Goal: Book appointment/travel/reservation

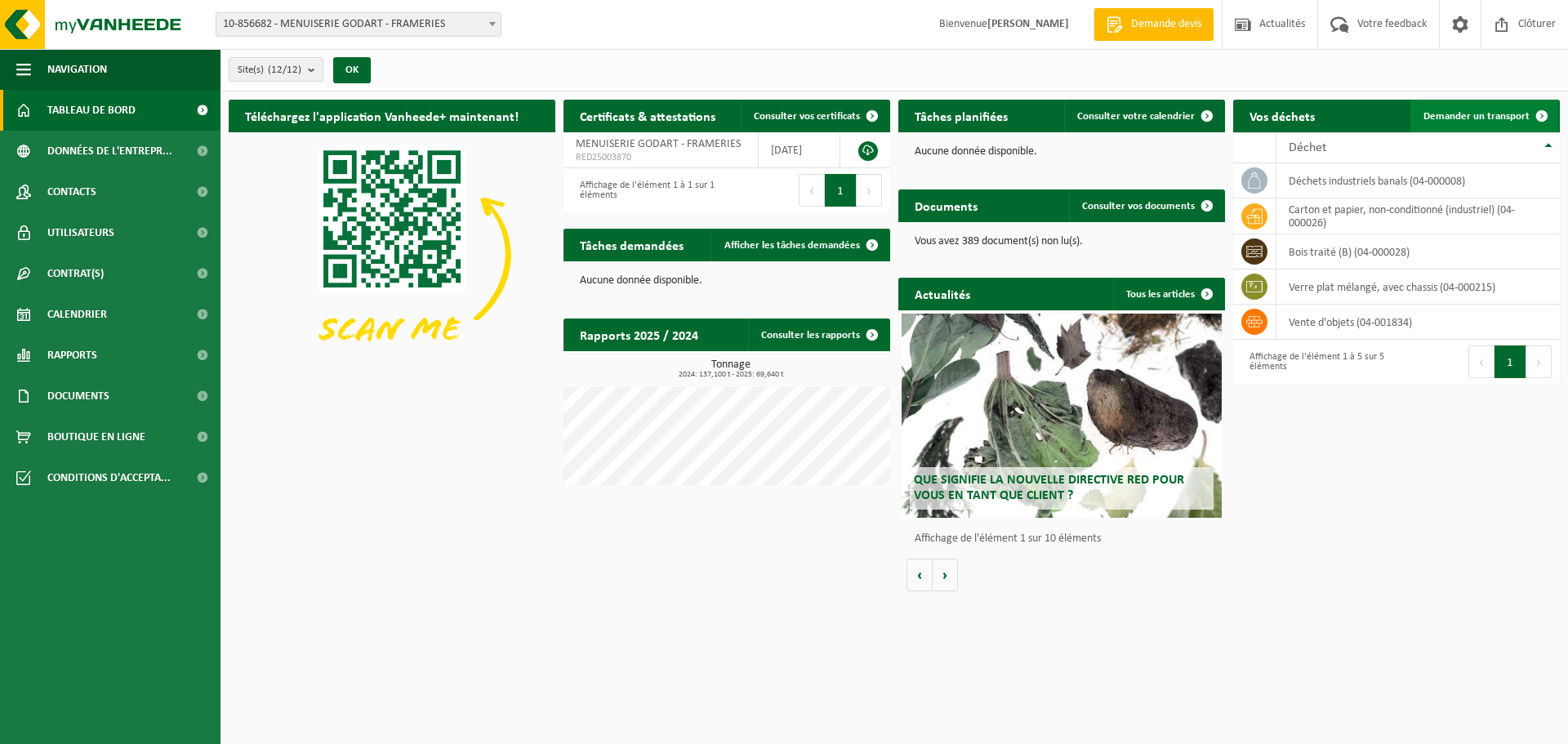
click at [1447, 121] on span "Demander un transport" at bounding box center [1476, 116] width 106 height 11
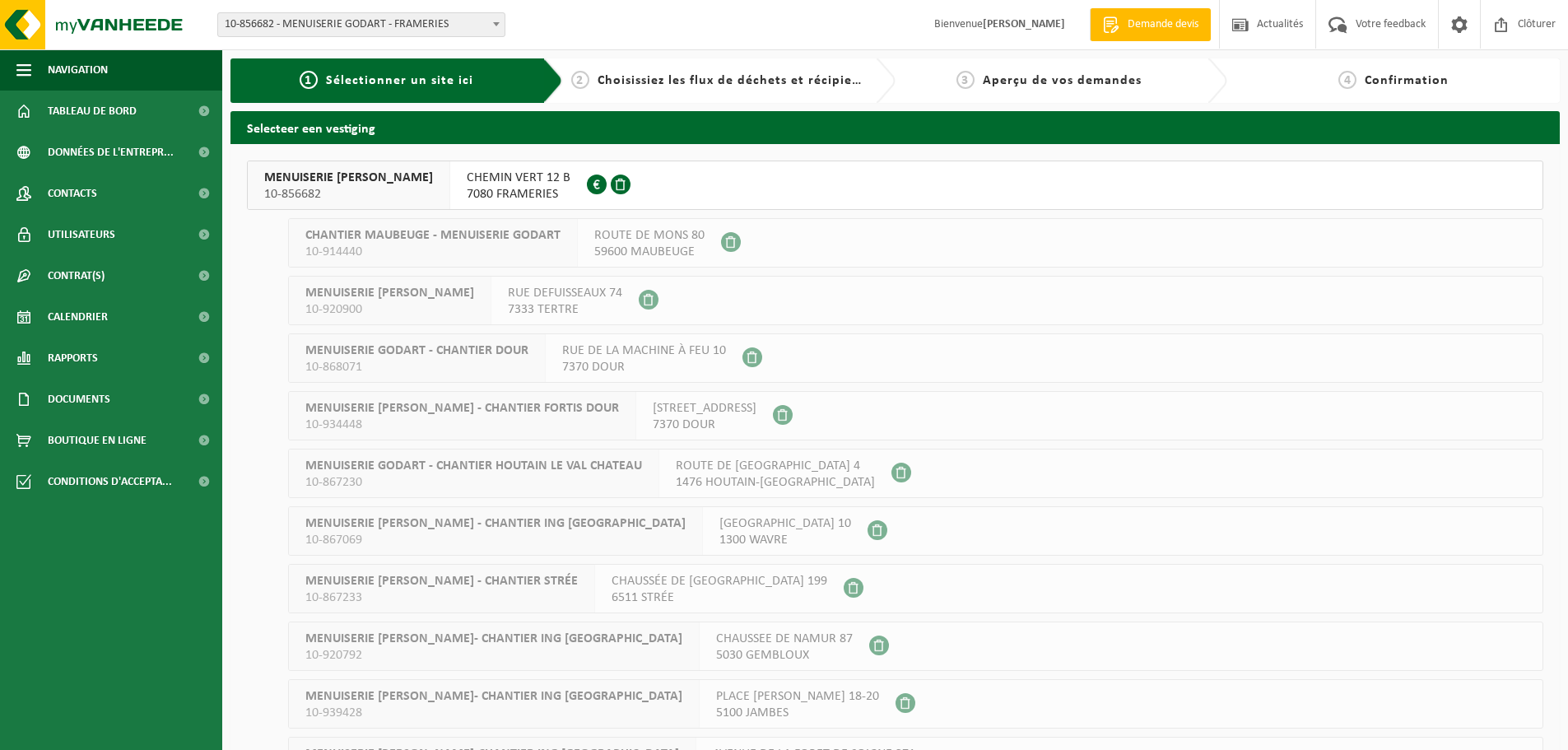
click at [468, 191] on span "7080 FRAMERIES" at bounding box center [518, 193] width 103 height 16
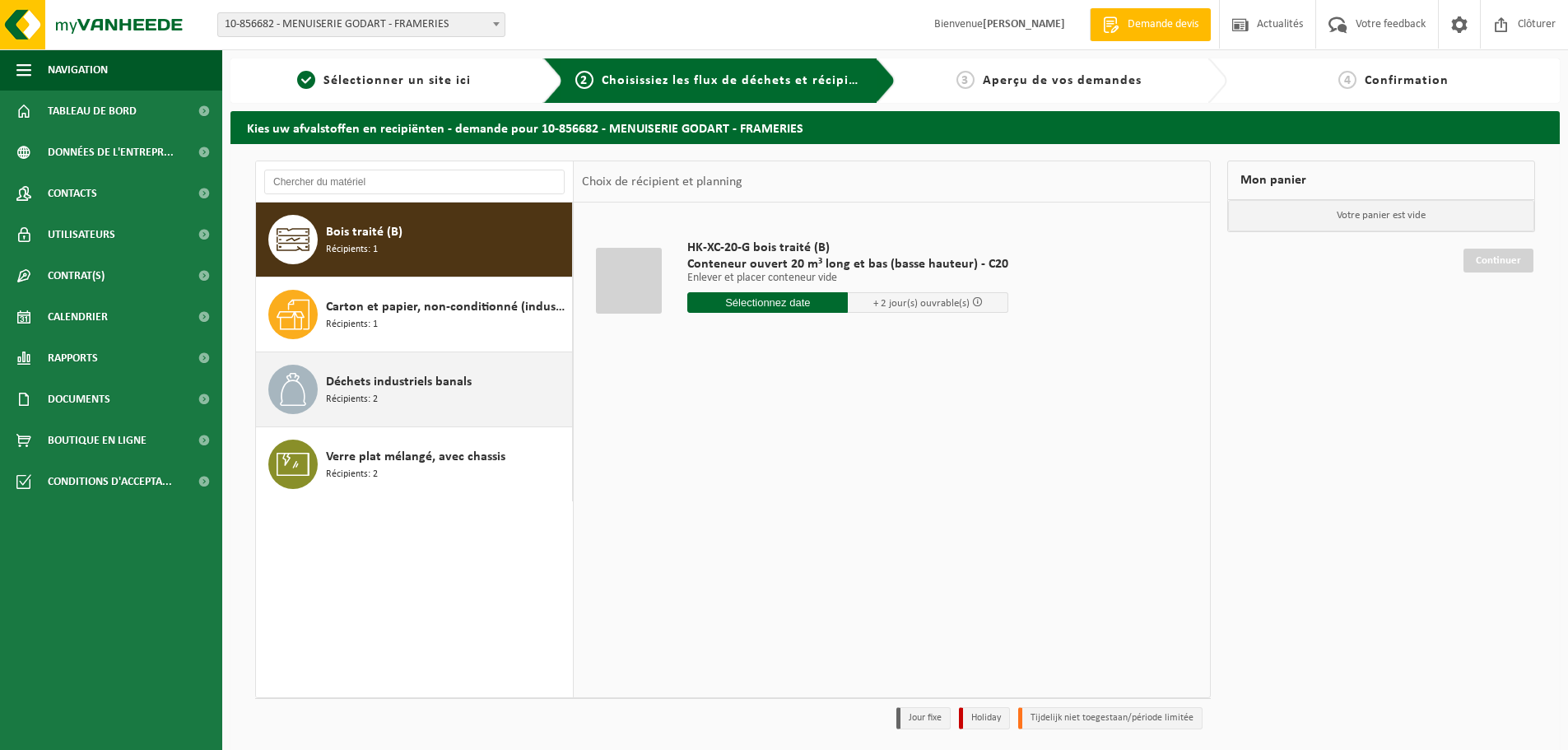
click at [440, 392] on div "Déchets industriels banals Récipients: 2" at bounding box center [446, 389] width 242 height 49
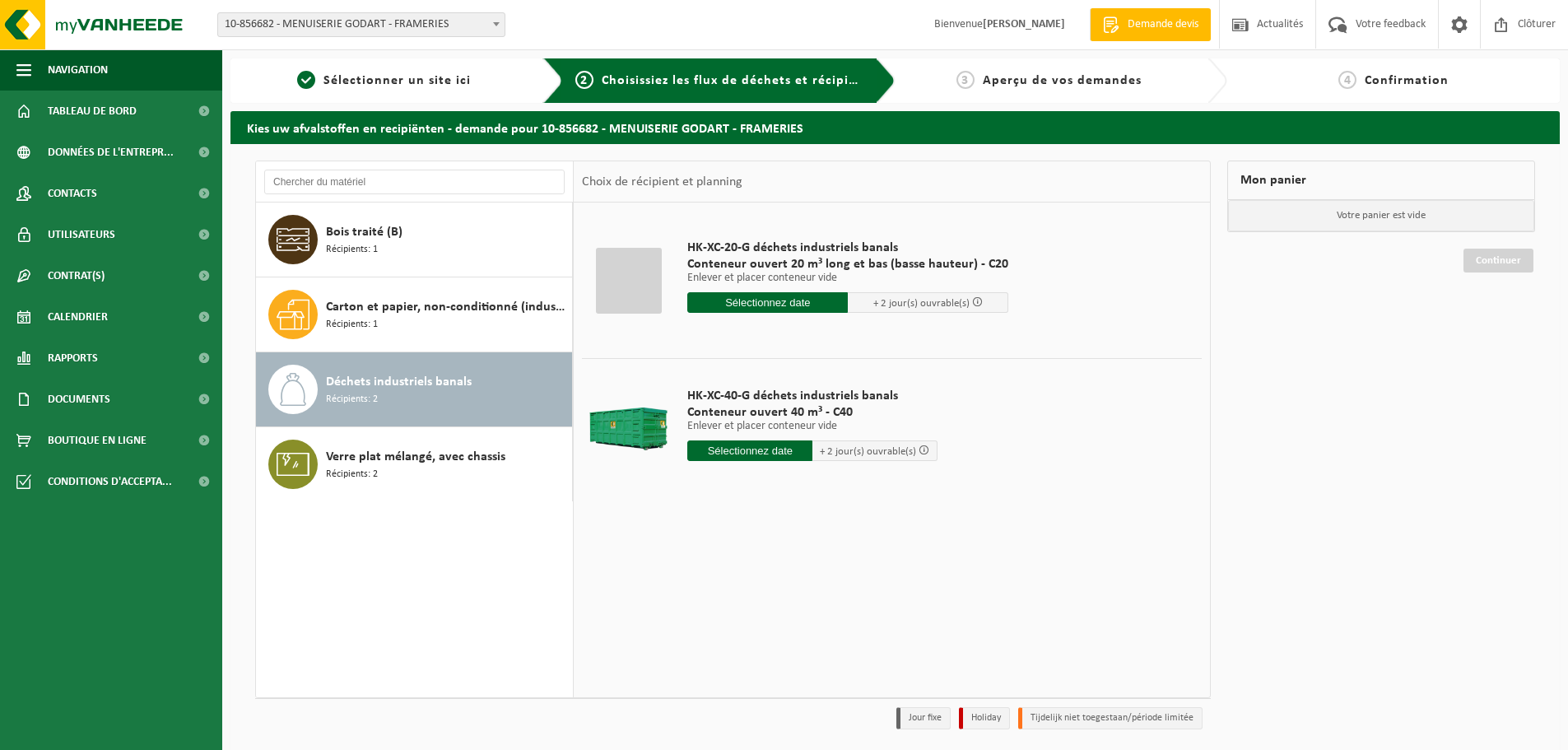
click at [757, 298] on input "text" at bounding box center [767, 303] width 160 height 20
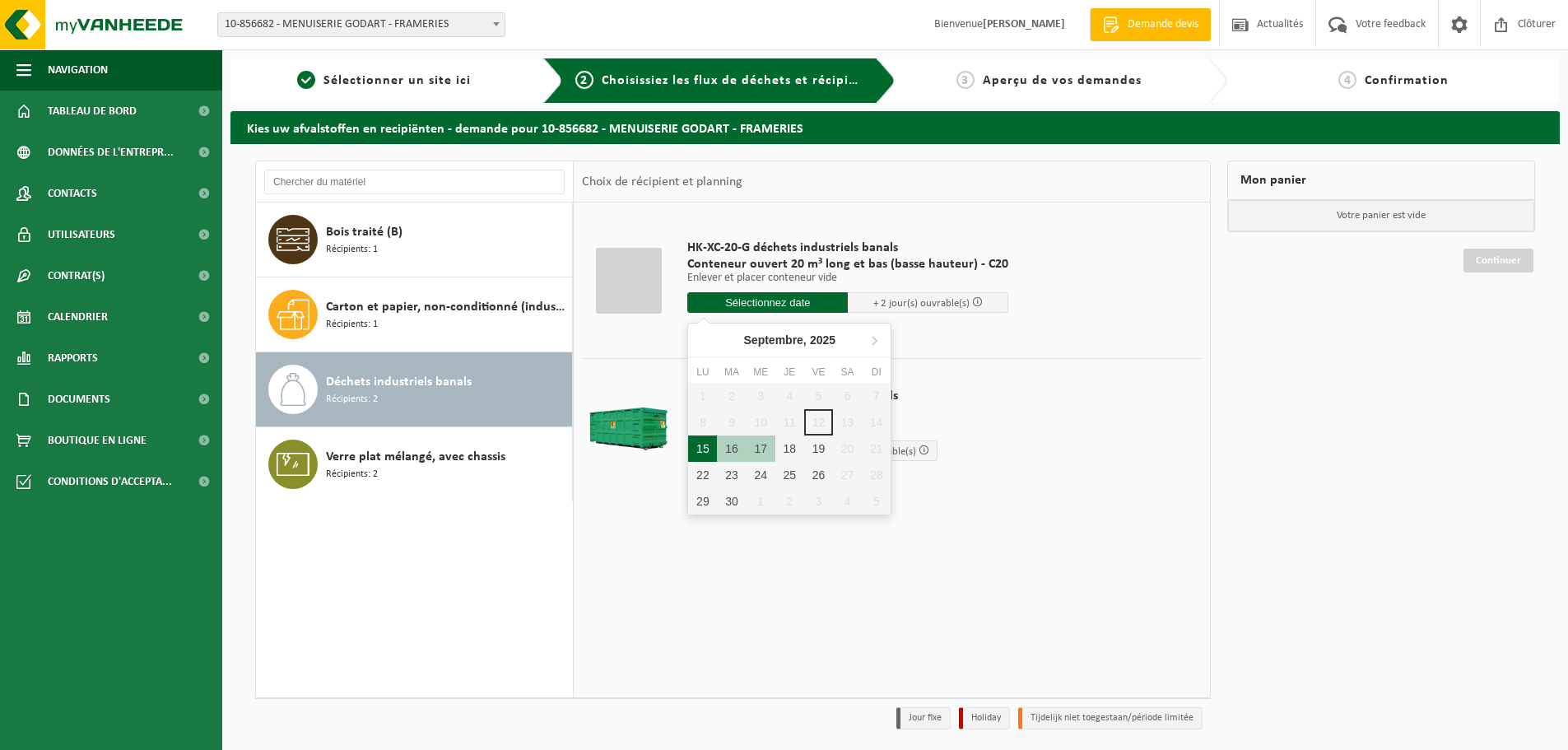
click at [692, 445] on div "15" at bounding box center [702, 448] width 29 height 26
type input "à partir de 2025-09-15"
type input "2025-09-15"
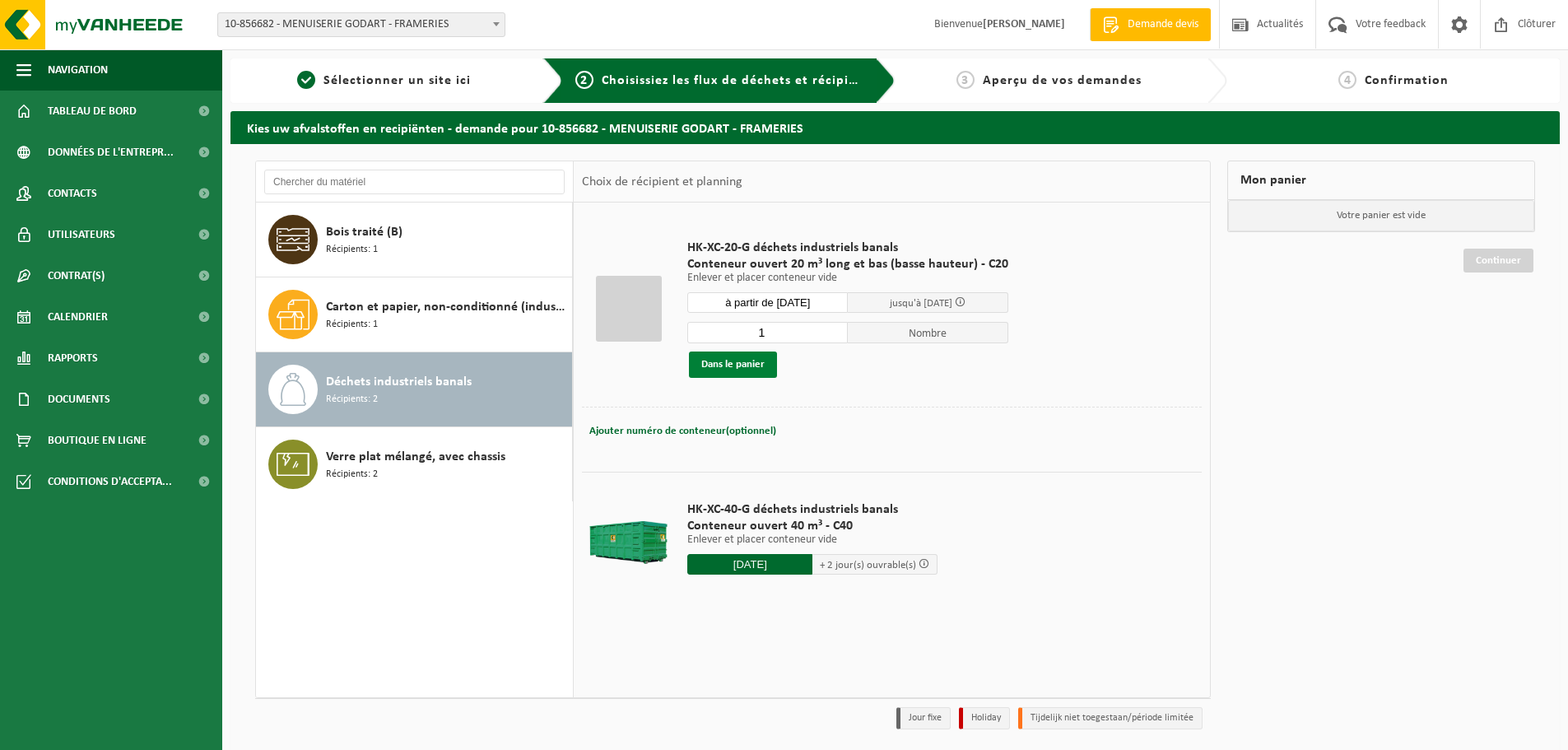
click at [739, 365] on button "Dans le panier" at bounding box center [733, 364] width 88 height 26
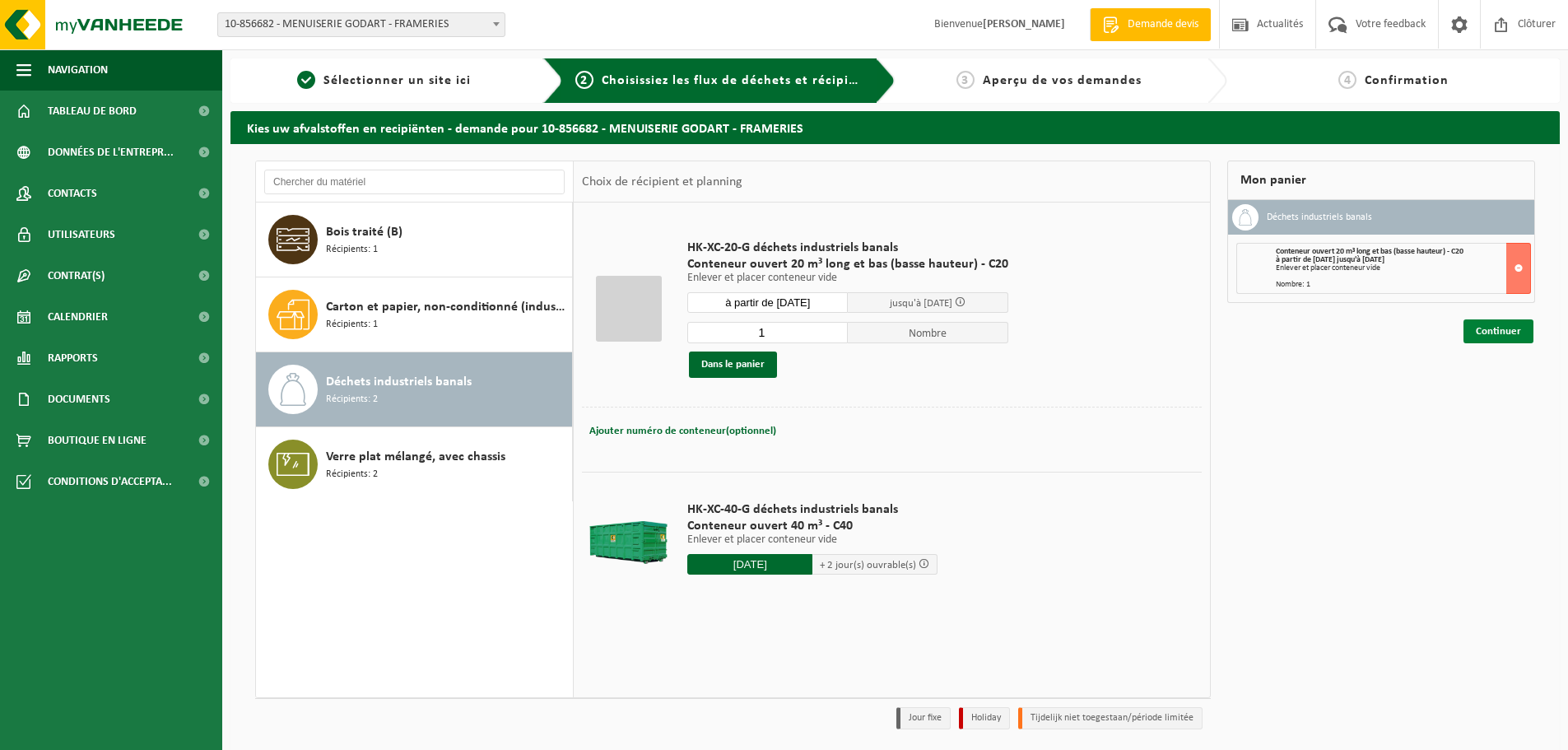
click at [1492, 333] on link "Continuer" at bounding box center [1498, 332] width 70 height 24
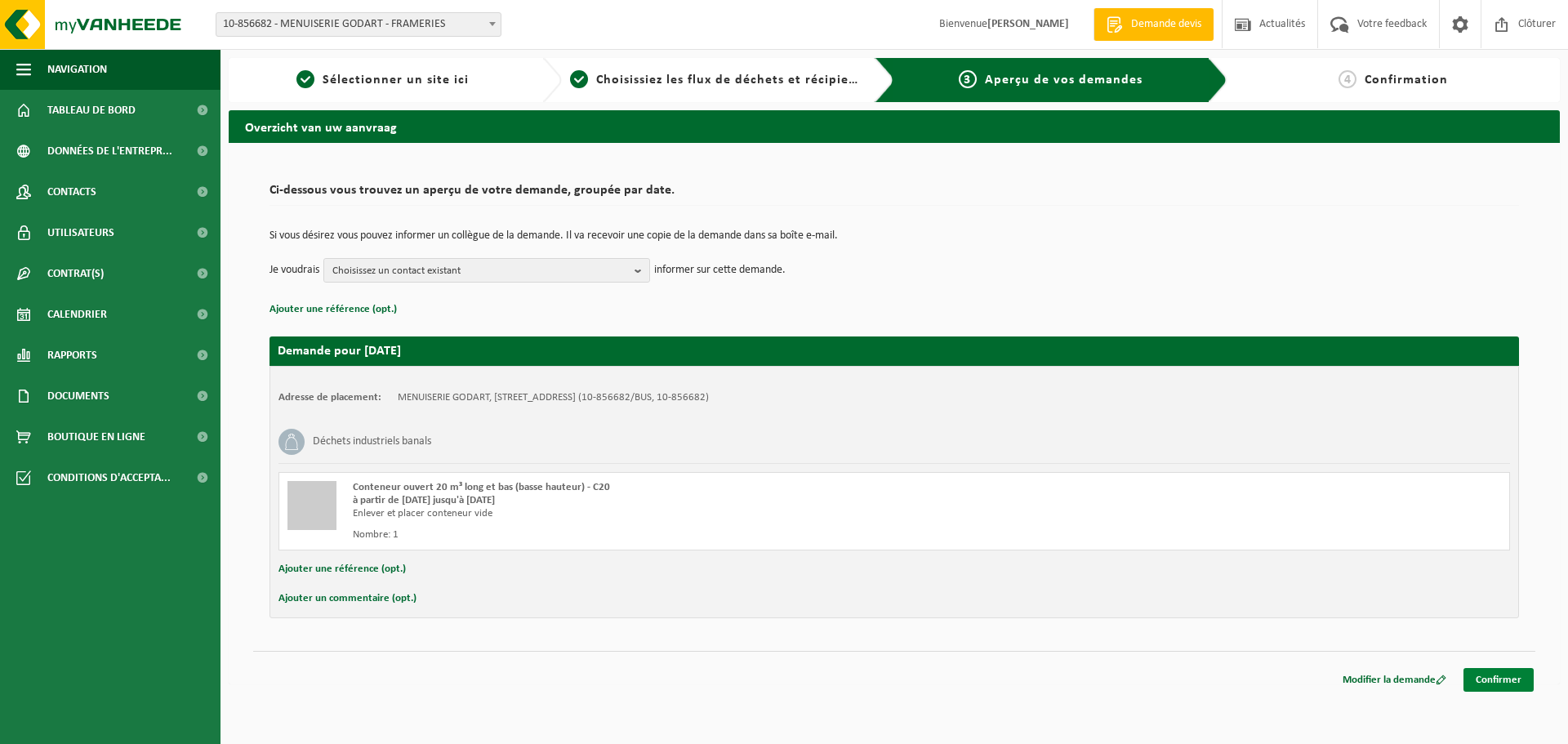
click at [1485, 688] on link "Confirmer" at bounding box center [1497, 680] width 70 height 24
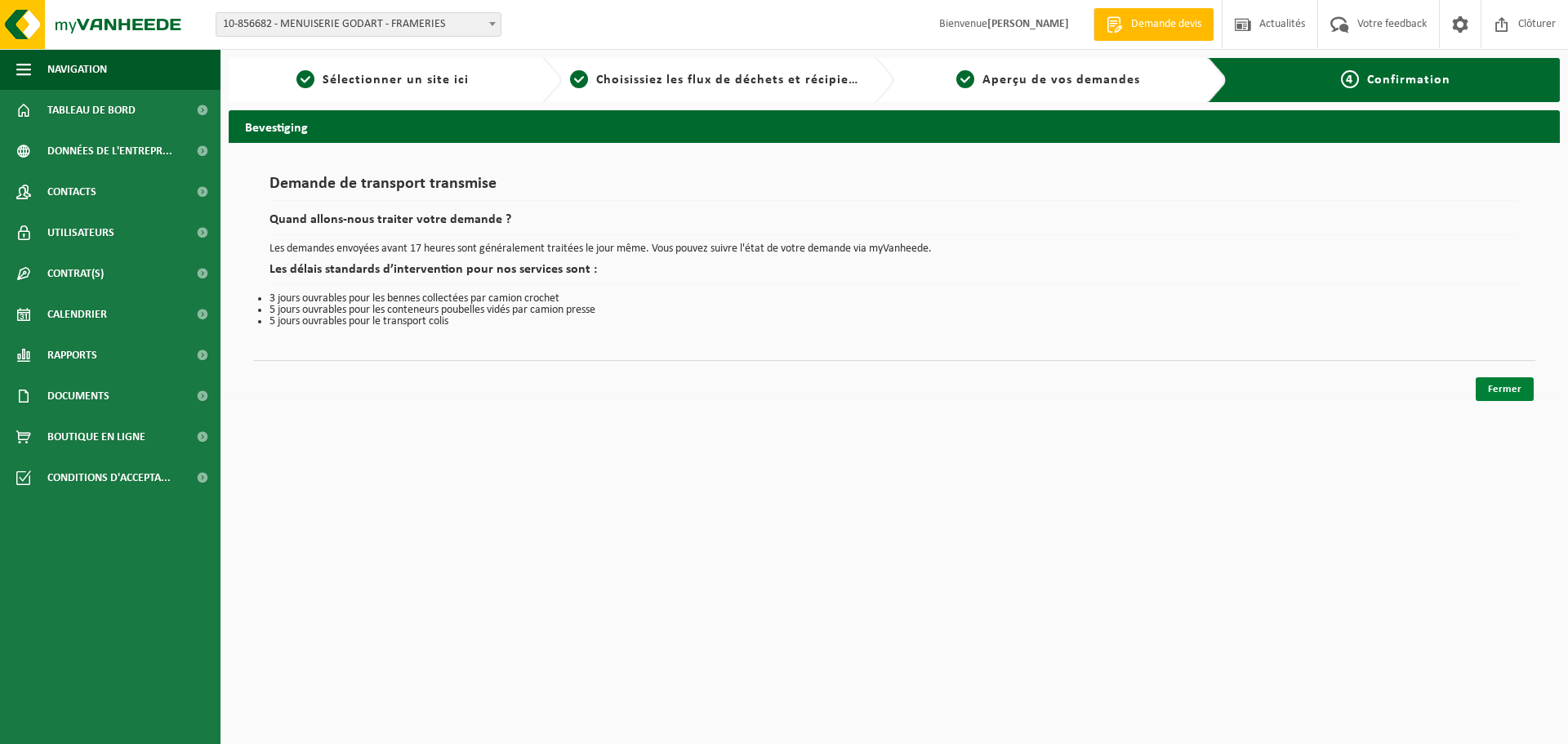
click at [1517, 386] on link "Fermer" at bounding box center [1504, 389] width 58 height 24
